Goal: Obtain resource: Obtain resource

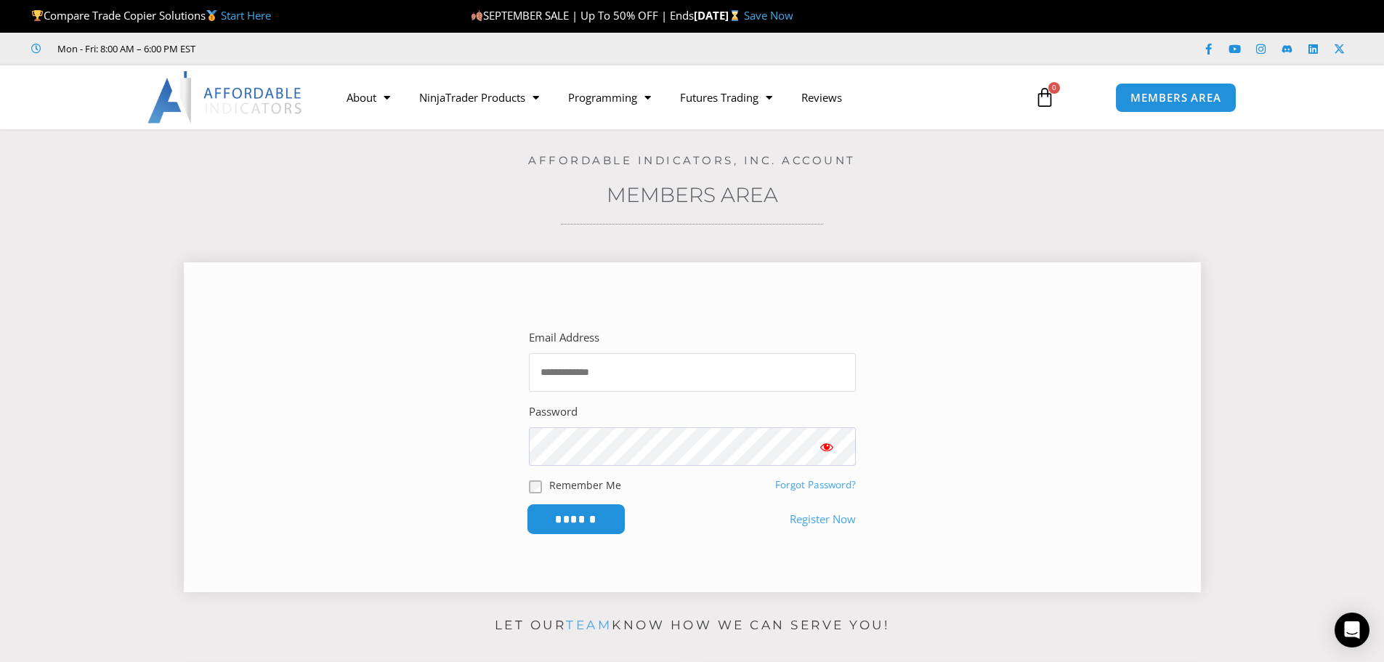
type input "**********"
click at [572, 524] on input "******" at bounding box center [576, 518] width 100 height 31
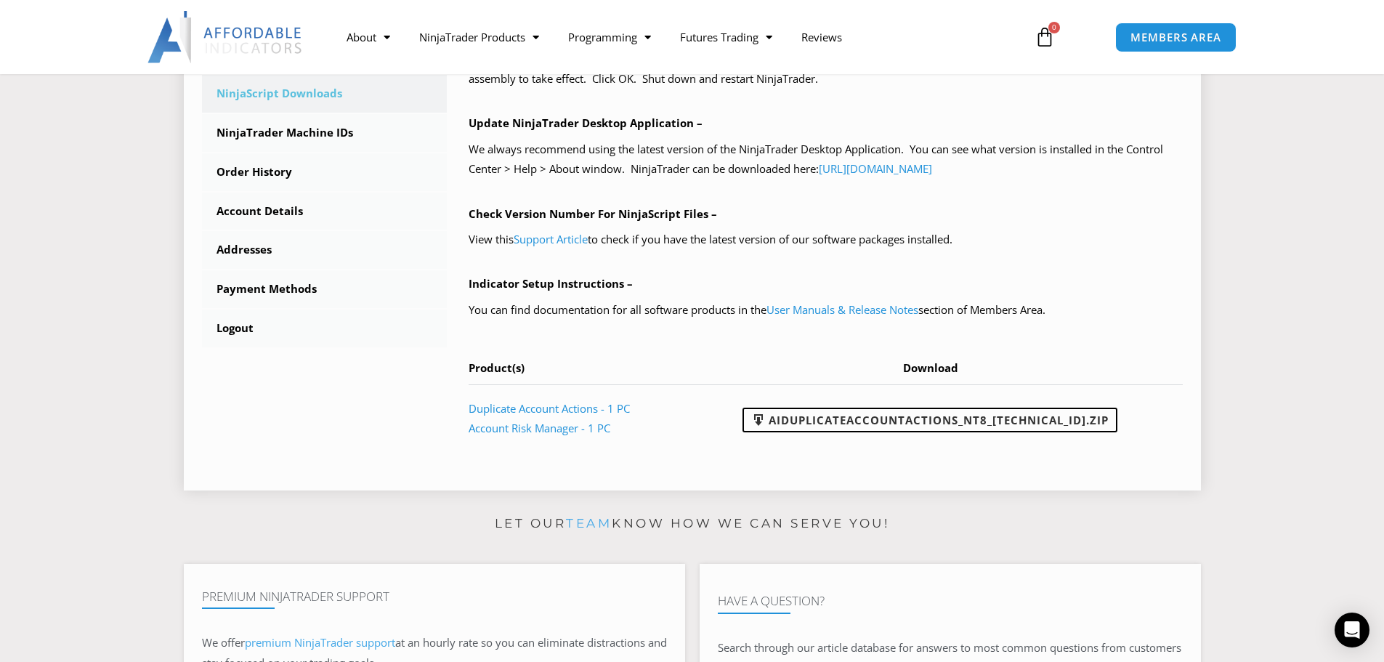
scroll to position [508, 0]
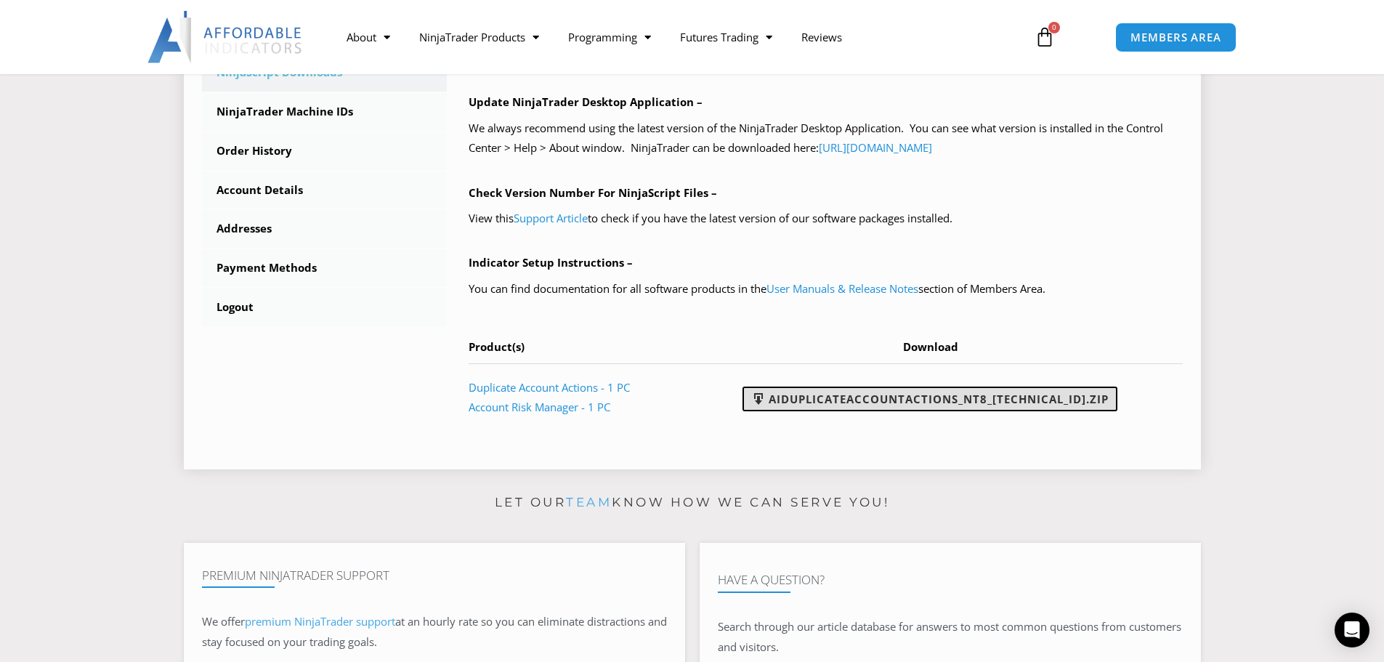
click at [848, 397] on link "AIDuplicateAccountActions_NT8_[TECHNICAL_ID].zip" at bounding box center [929, 398] width 375 height 25
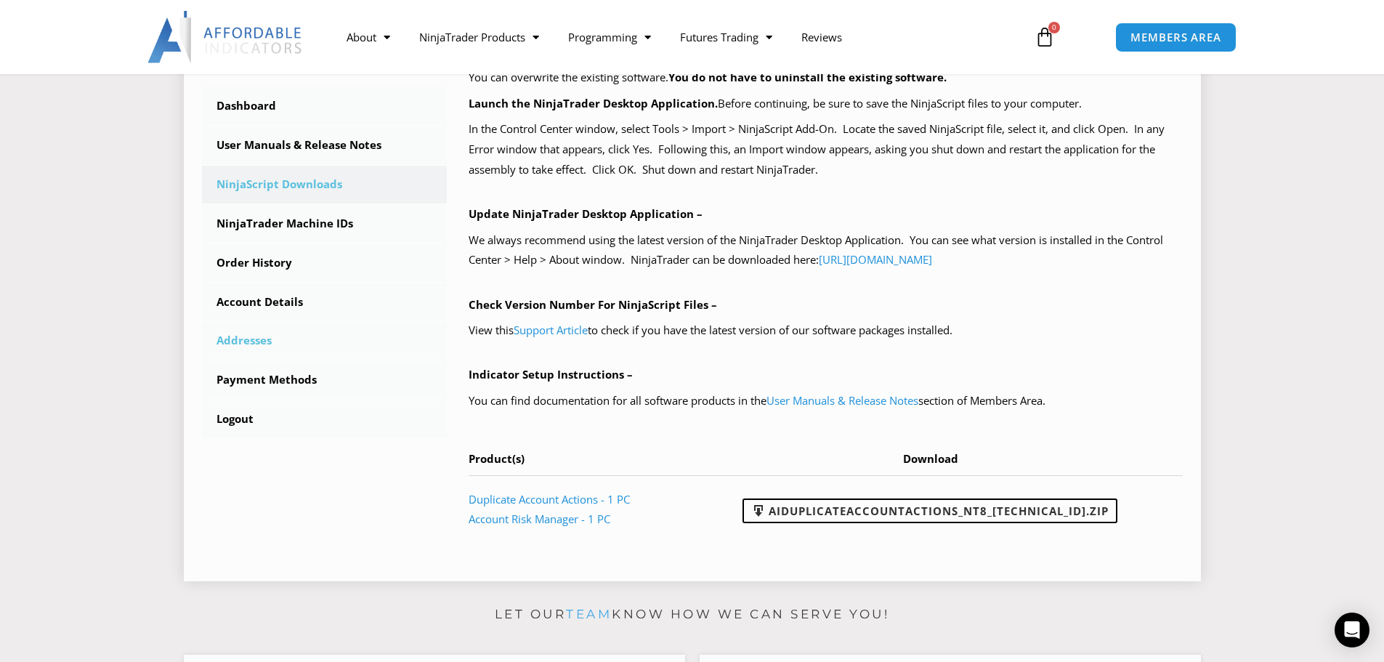
scroll to position [363, 0]
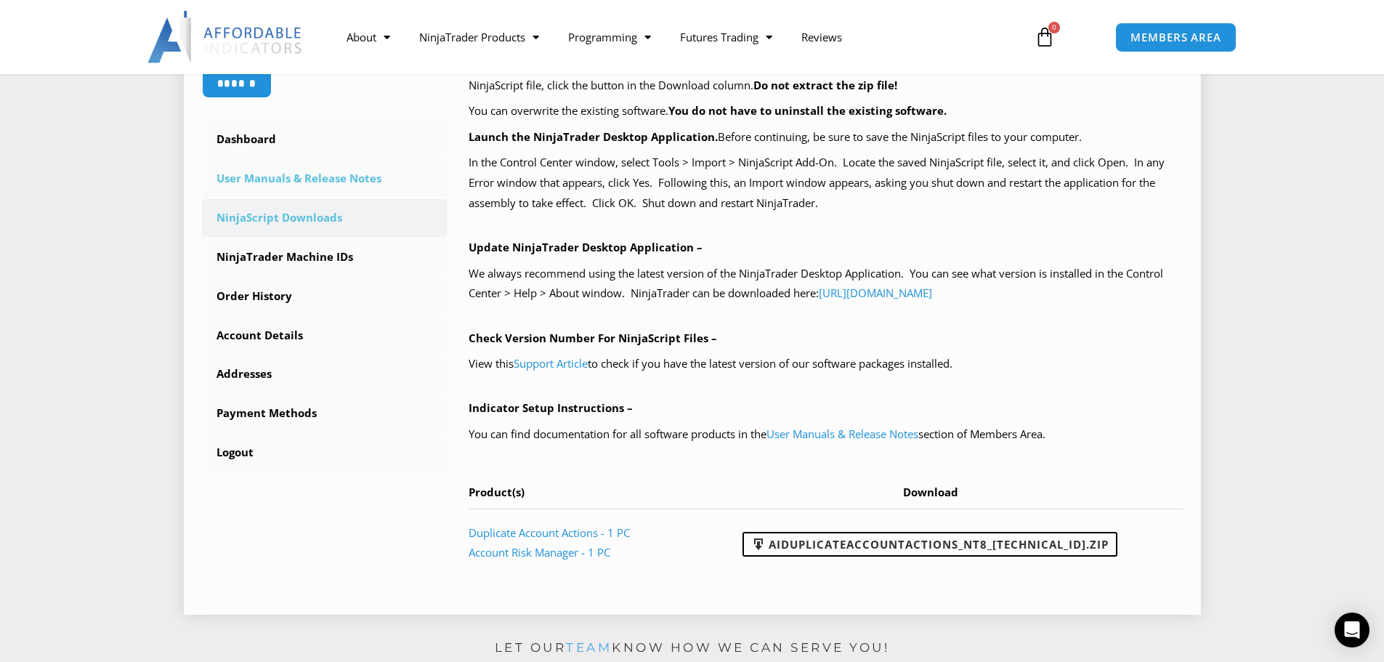
click at [332, 177] on link "User Manuals & Release Notes" at bounding box center [324, 179] width 245 height 38
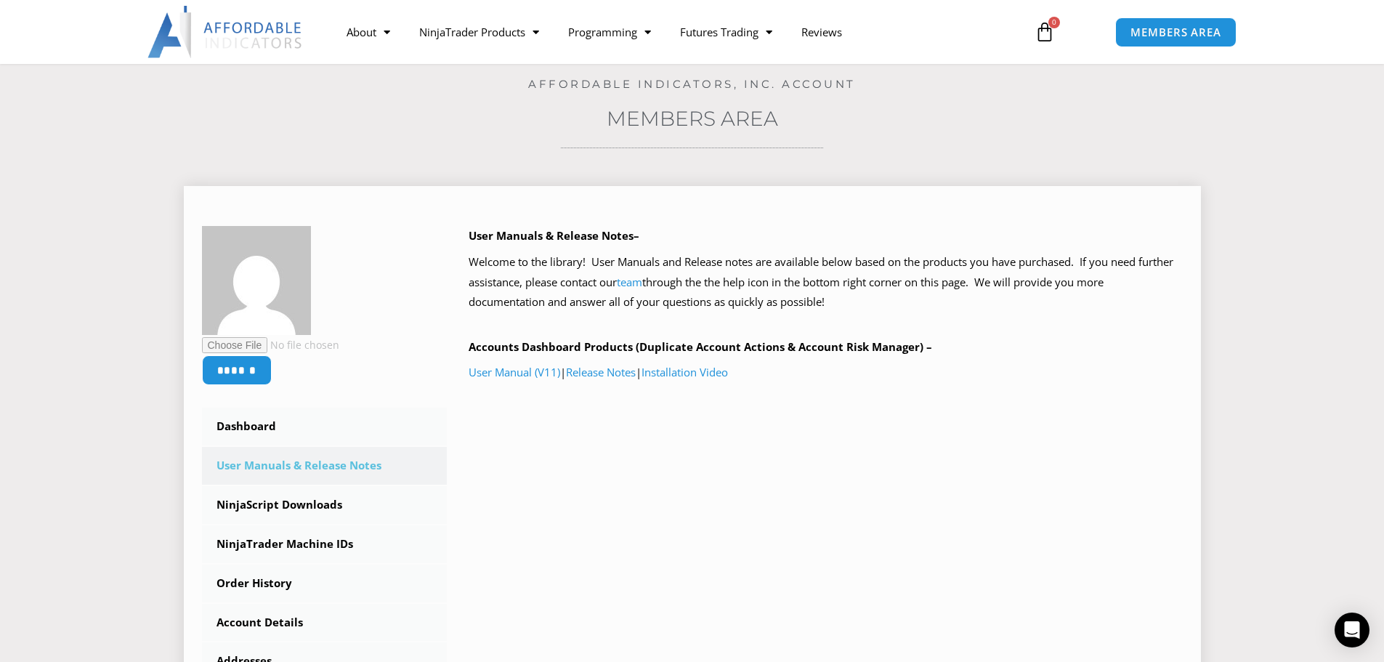
scroll to position [73, 0]
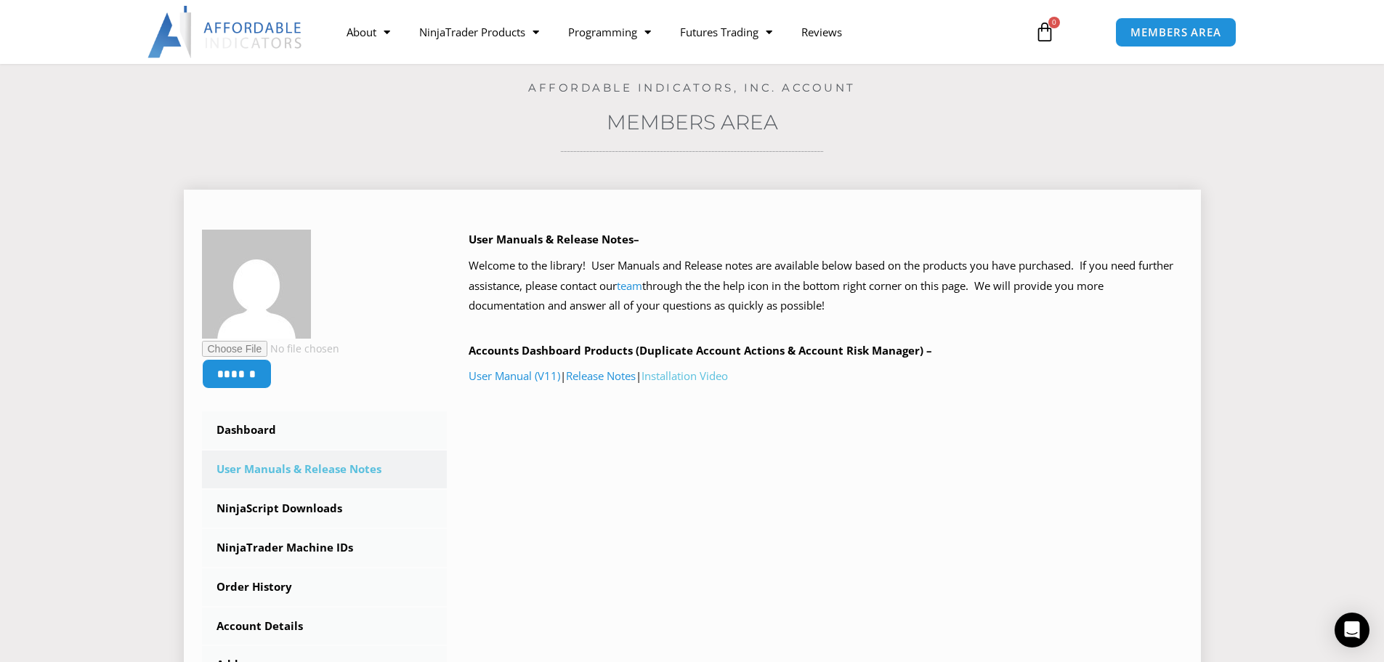
click at [690, 375] on link "Installation Video" at bounding box center [684, 375] width 86 height 15
click at [284, 550] on link "NinjaTrader Machine IDs" at bounding box center [324, 548] width 245 height 38
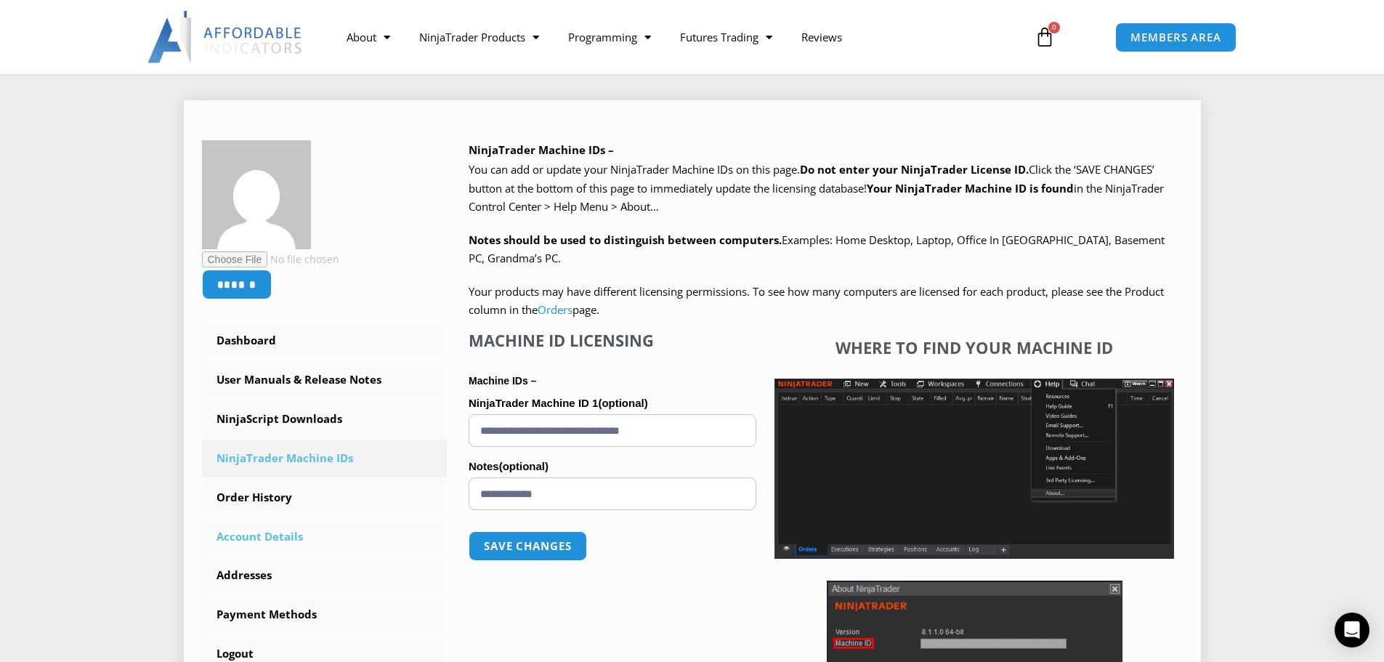
scroll to position [218, 0]
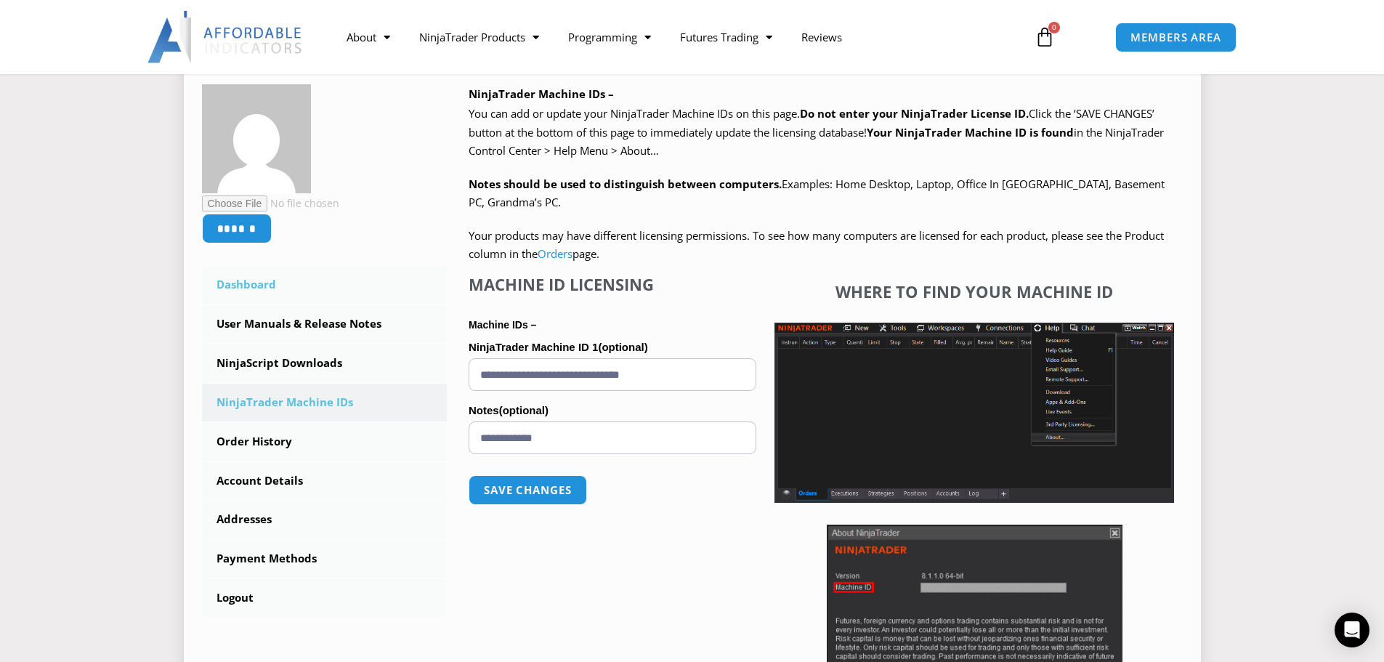
click at [238, 280] on link "Dashboard" at bounding box center [324, 285] width 245 height 38
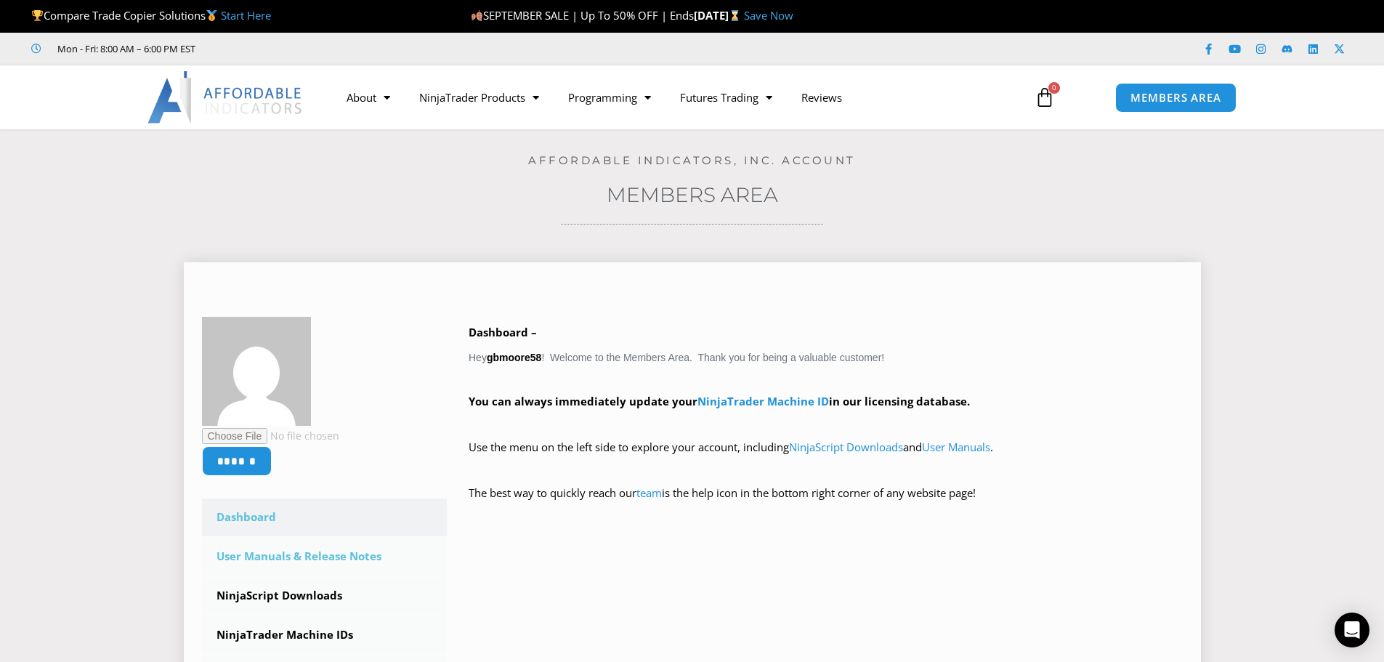
click at [325, 555] on link "User Manuals & Release Notes" at bounding box center [324, 556] width 245 height 38
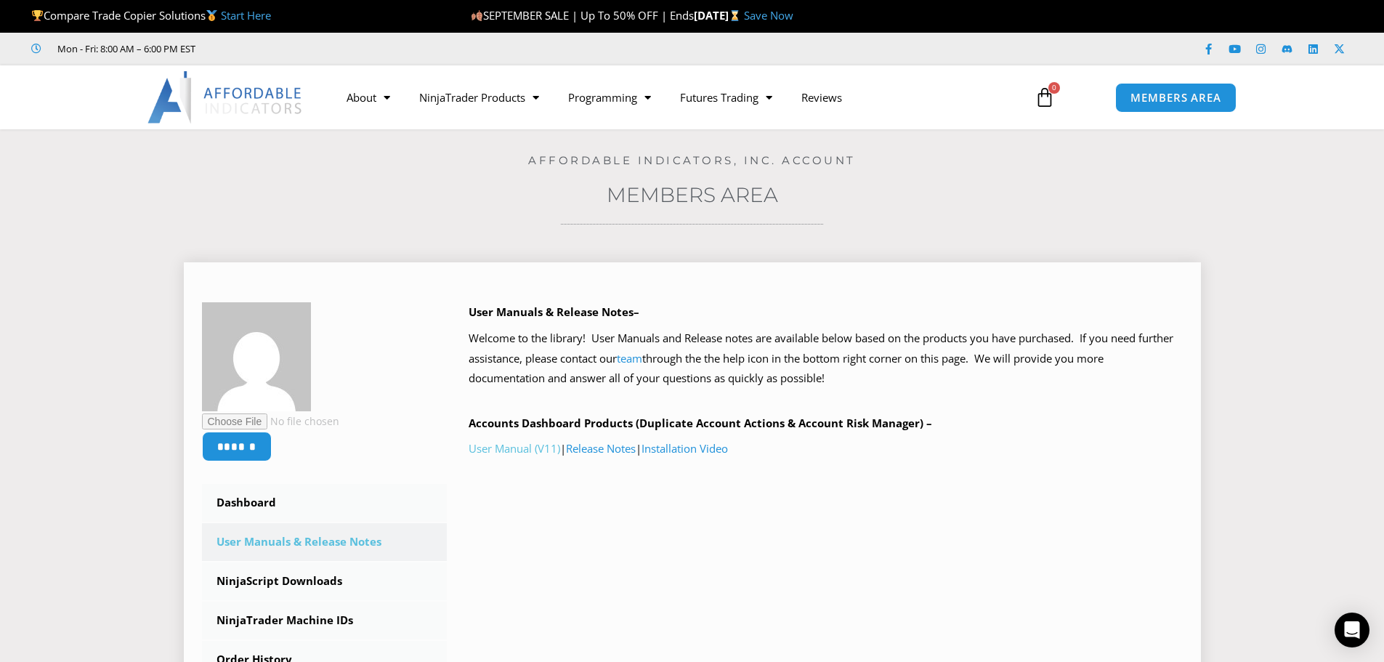
click at [514, 447] on link "User Manual (V11)" at bounding box center [514, 448] width 92 height 15
